Goal: Find specific page/section: Find specific page/section

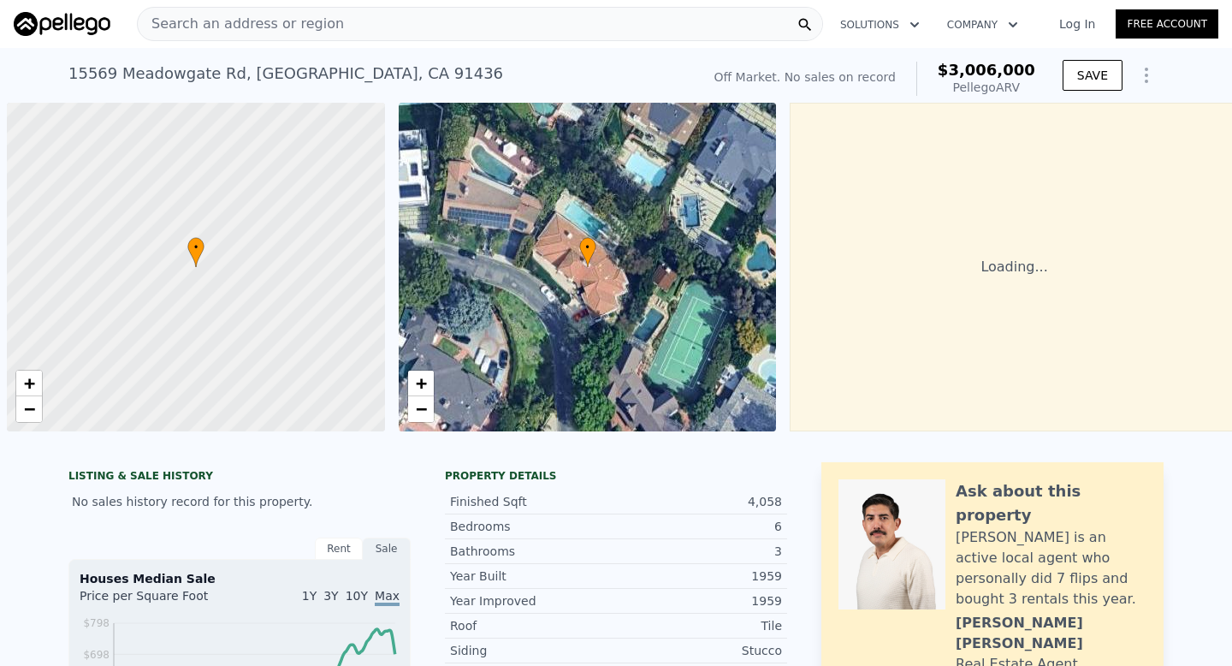
scroll to position [0, 7]
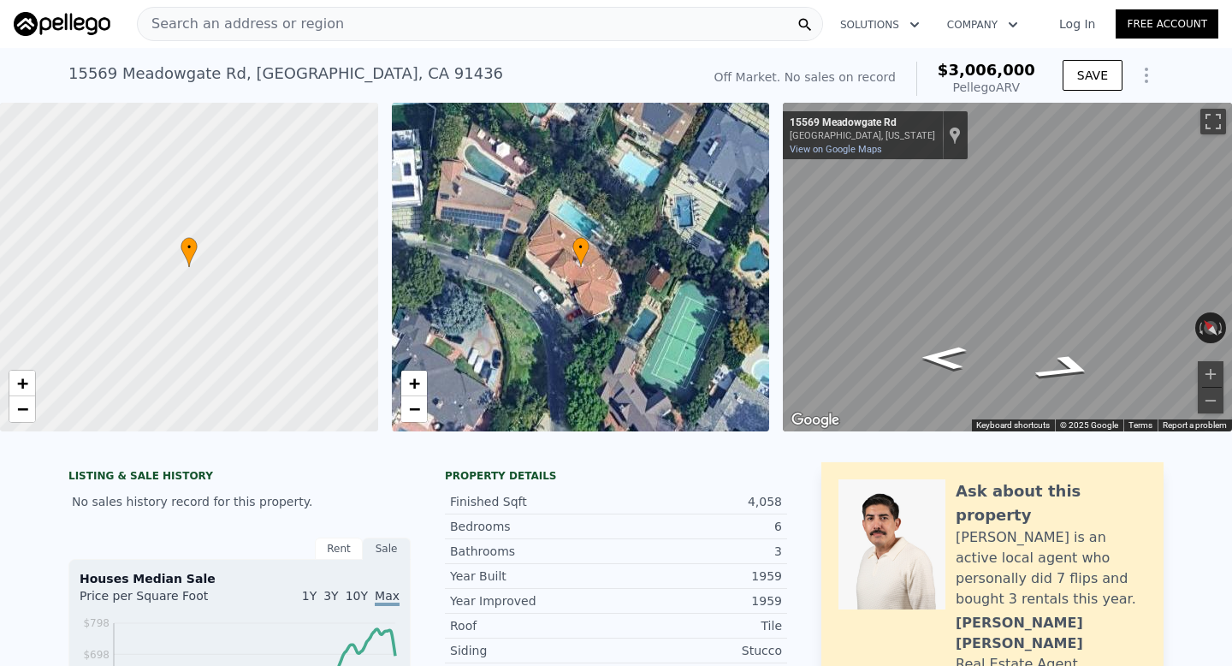
click at [323, 11] on div "Search an address or region" at bounding box center [241, 24] width 206 height 33
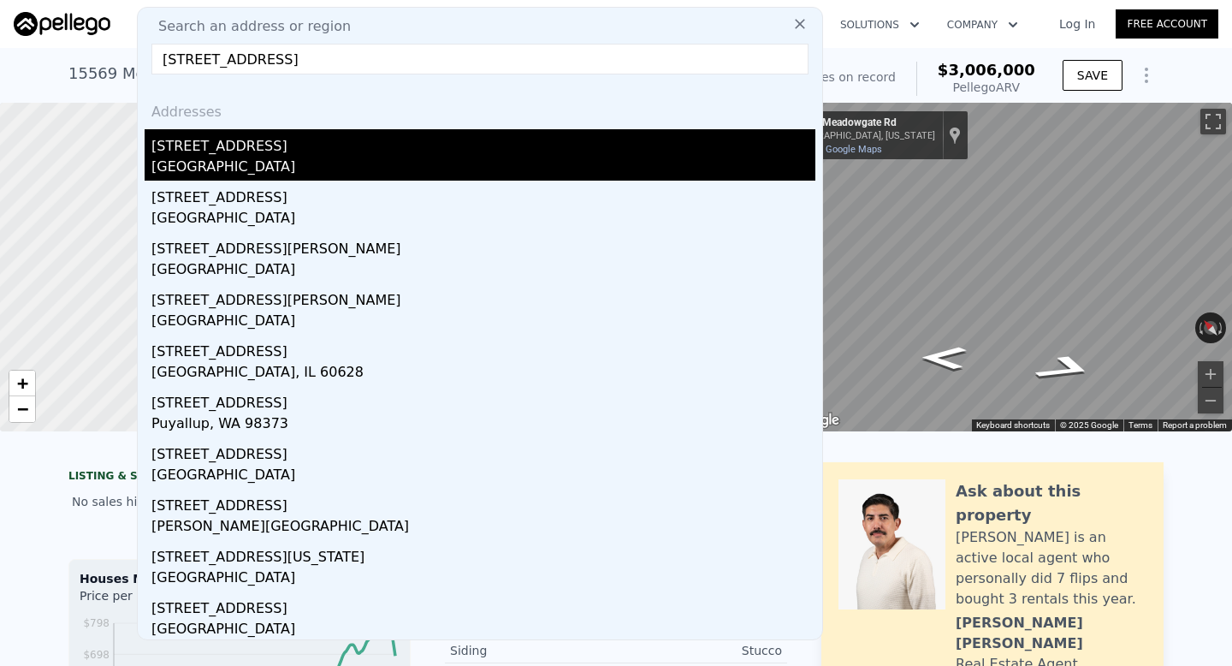
type input "[STREET_ADDRESS]"
click at [298, 151] on div "[STREET_ADDRESS]" at bounding box center [483, 142] width 664 height 27
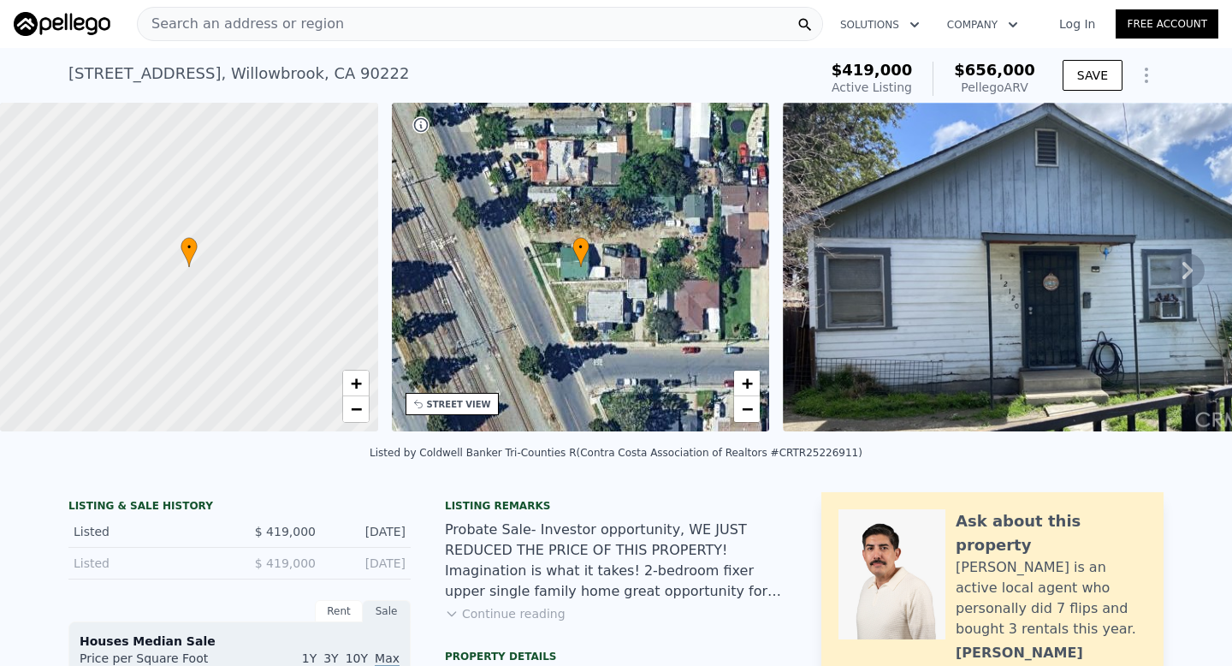
click at [247, 79] on div "[STREET_ADDRESS]" at bounding box center [238, 74] width 340 height 24
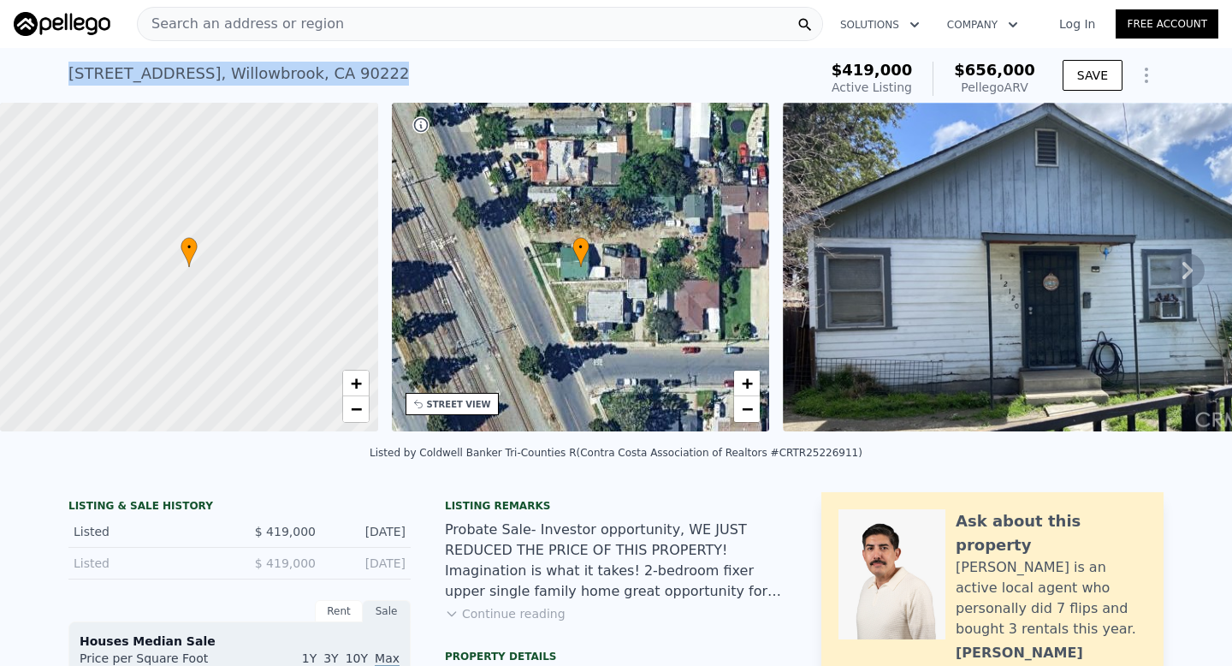
click at [247, 79] on div "[STREET_ADDRESS]" at bounding box center [238, 74] width 340 height 24
copy div "[STREET_ADDRESS] Active at $419k (~ARV $656k )"
click at [360, 23] on div "Search an address or region" at bounding box center [480, 24] width 686 height 34
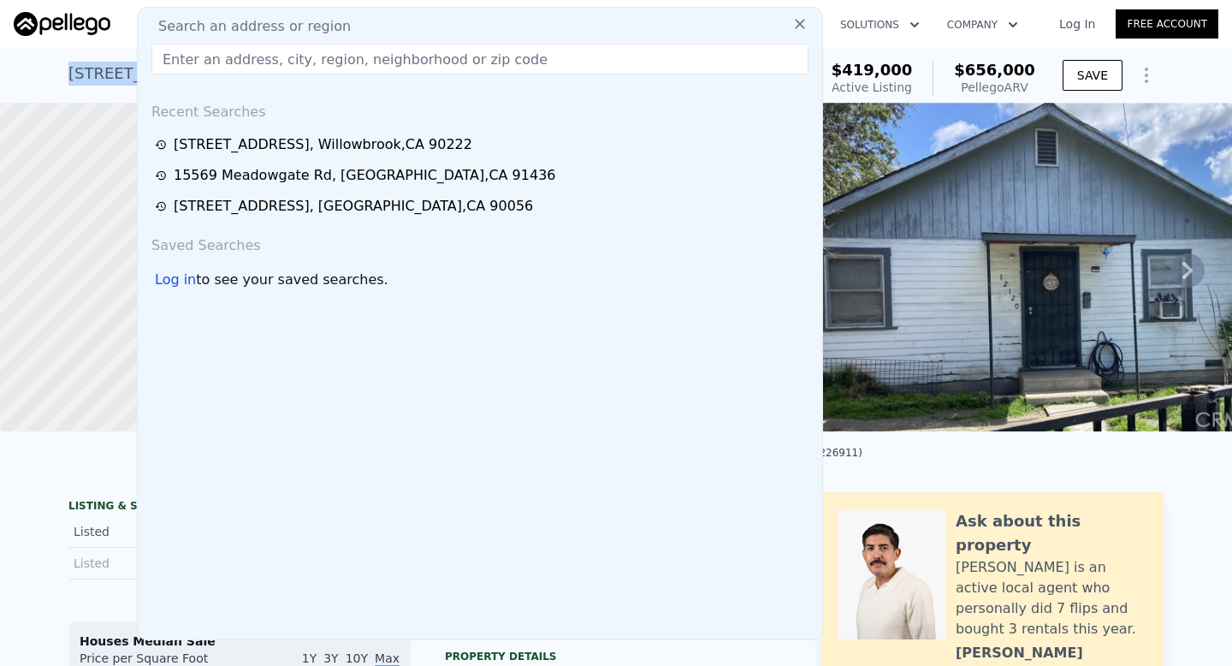
click at [330, 27] on span "Search an address or region" at bounding box center [248, 26] width 206 height 21
click at [314, 62] on input "text" at bounding box center [479, 59] width 657 height 31
paste input "[STREET_ADDRESS]"
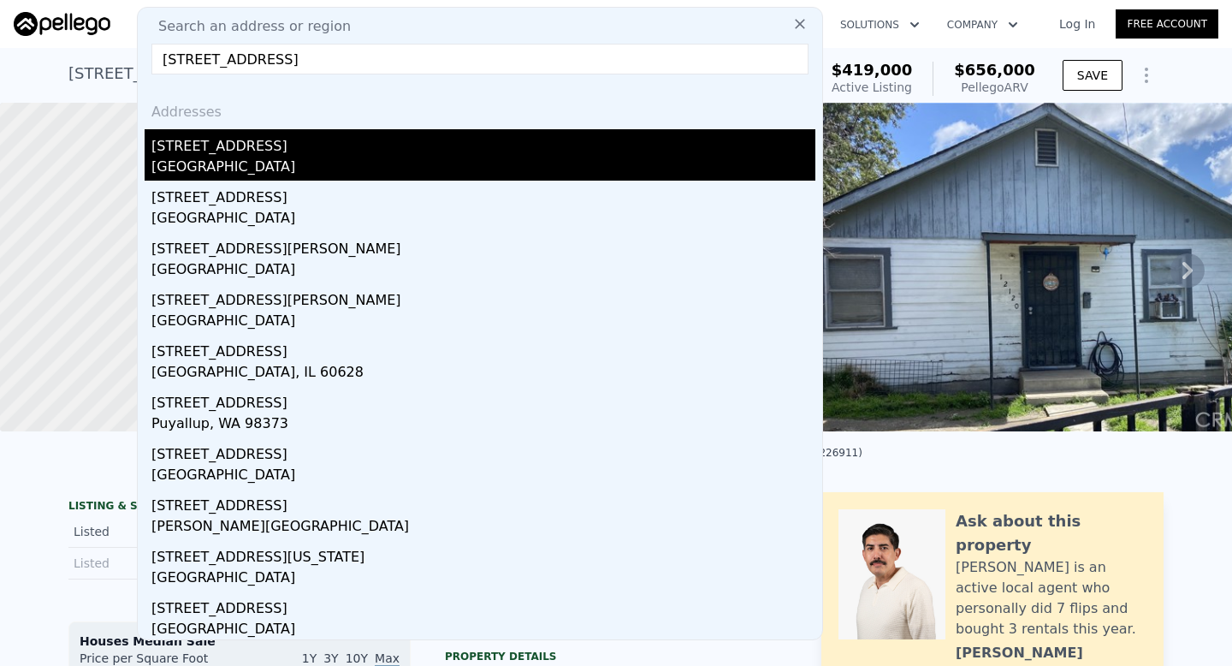
type input "[STREET_ADDRESS]"
click at [319, 154] on div "[STREET_ADDRESS]" at bounding box center [483, 142] width 664 height 27
